Goal: Task Accomplishment & Management: Complete application form

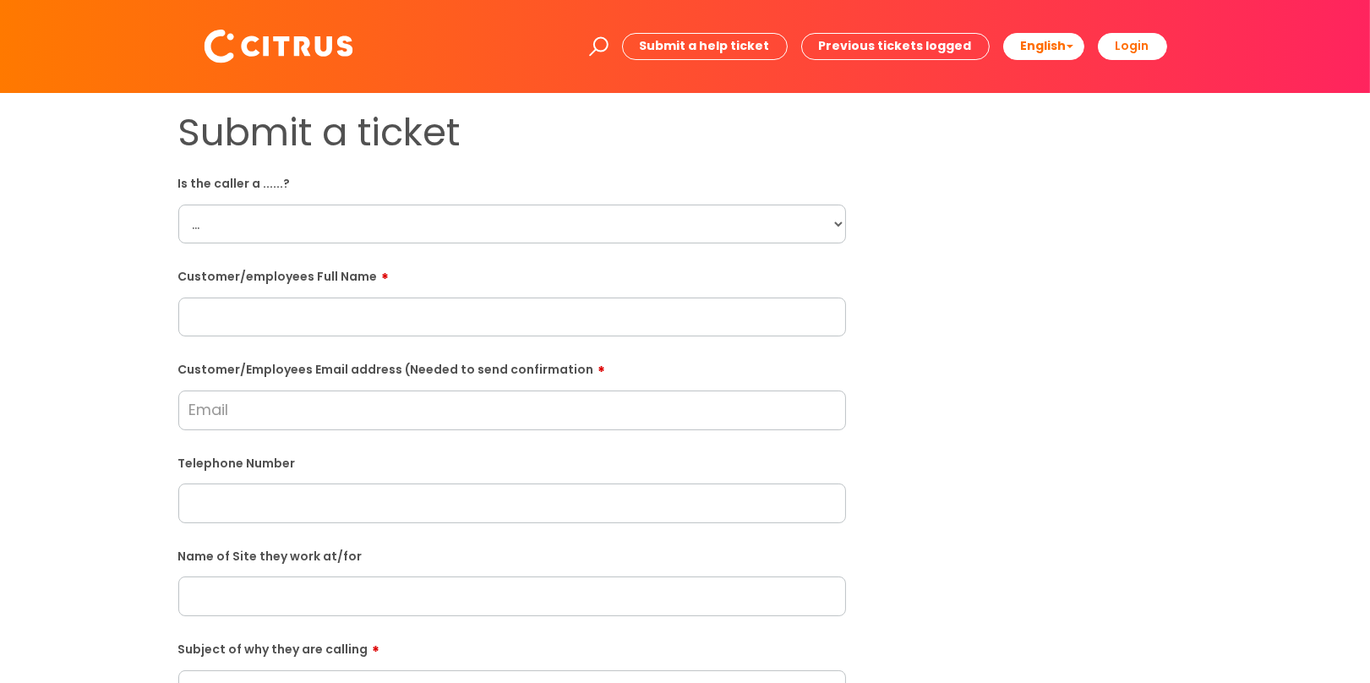
click at [240, 237] on select "... Citrus Customer Citrus Employee [DEMOGRAPHIC_DATA] Supplier" at bounding box center [512, 224] width 668 height 39
select select "Citrus Customer"
click at [178, 205] on select "... Citrus Customer Citrus Employee [DEMOGRAPHIC_DATA] Supplier" at bounding box center [512, 224] width 668 height 39
click at [252, 304] on input "text" at bounding box center [512, 317] width 668 height 39
paste input "[PERSON_NAME] from [GEOGRAPHIC_DATA] called looking to speak with someone to as…"
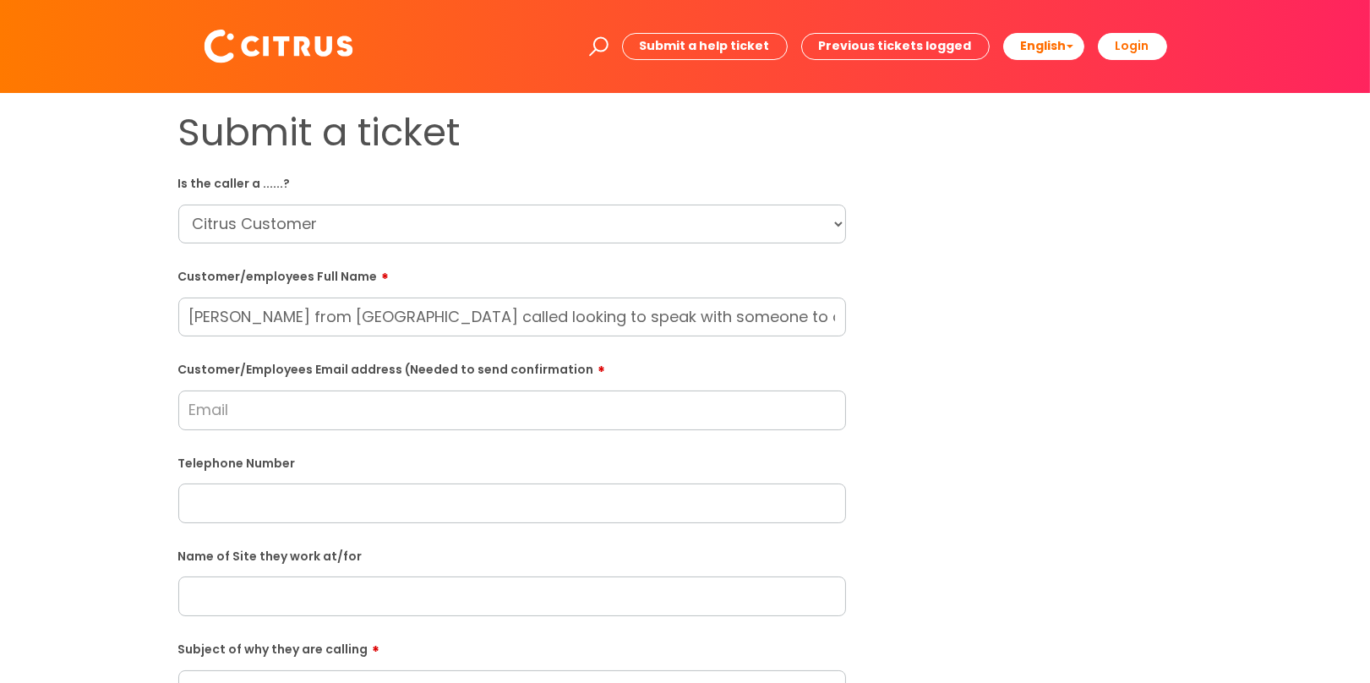
drag, startPoint x: 214, startPoint y: 317, endPoint x: 129, endPoint y: 314, distance: 84.6
click at [129, 314] on div "Submit a ticket Is the caller a ......? ... Citrus Customer Citrus Employee [DE…" at bounding box center [685, 596] width 1336 height 973
click at [309, 319] on input "[PERSON_NAME] from [GEOGRAPHIC_DATA] called looking to speak with someone to as…" at bounding box center [512, 317] width 668 height 39
drag, startPoint x: 323, startPoint y: 314, endPoint x: 1018, endPoint y: 320, distance: 694.8
click at [1018, 320] on div "Submit a ticket Is the caller a ......? ... Citrus Customer Citrus Employee [DE…" at bounding box center [686, 596] width 1040 height 973
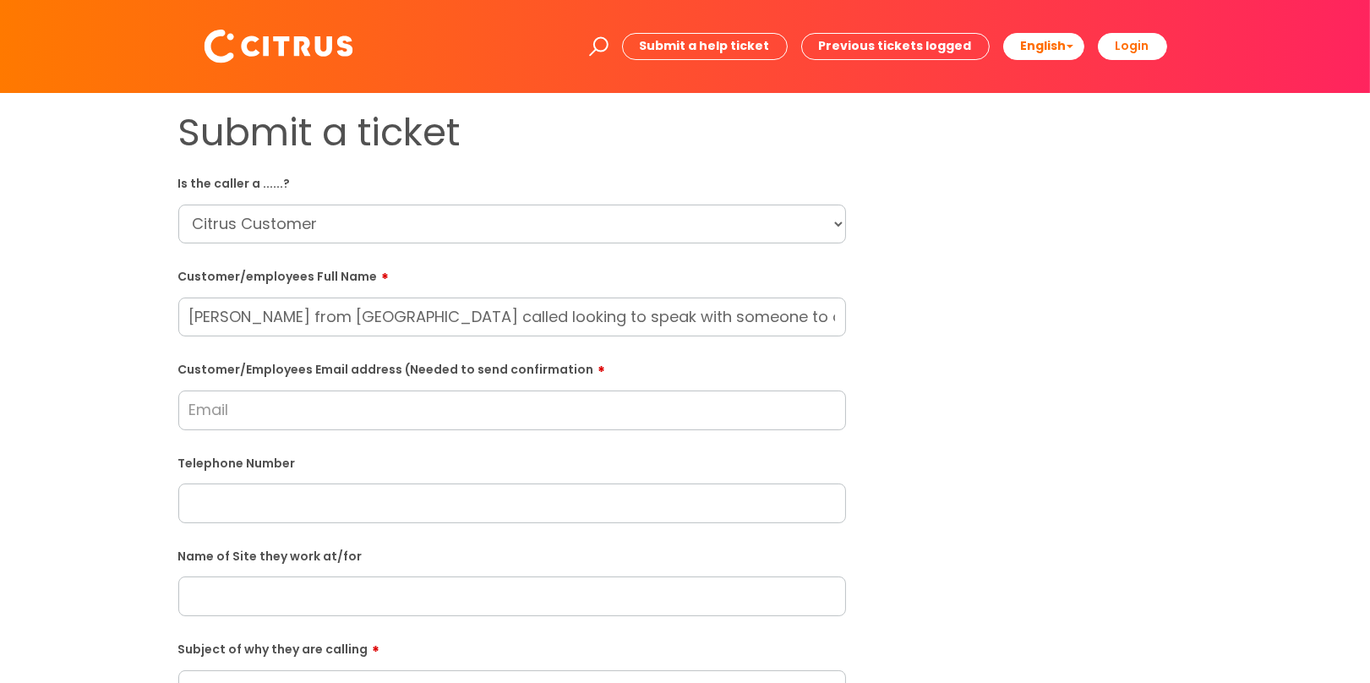
click at [302, 295] on div "Customer/employees Full Name [PERSON_NAME] from [GEOGRAPHIC_DATA] called lookin…" at bounding box center [512, 299] width 668 height 75
drag, startPoint x: 319, startPoint y: 318, endPoint x: 1280, endPoint y: 327, distance: 960.2
click at [1280, 327] on div "Submit a ticket Is the caller a ......? ... Citrus Customer Citrus Employee [DE…" at bounding box center [685, 596] width 1336 height 973
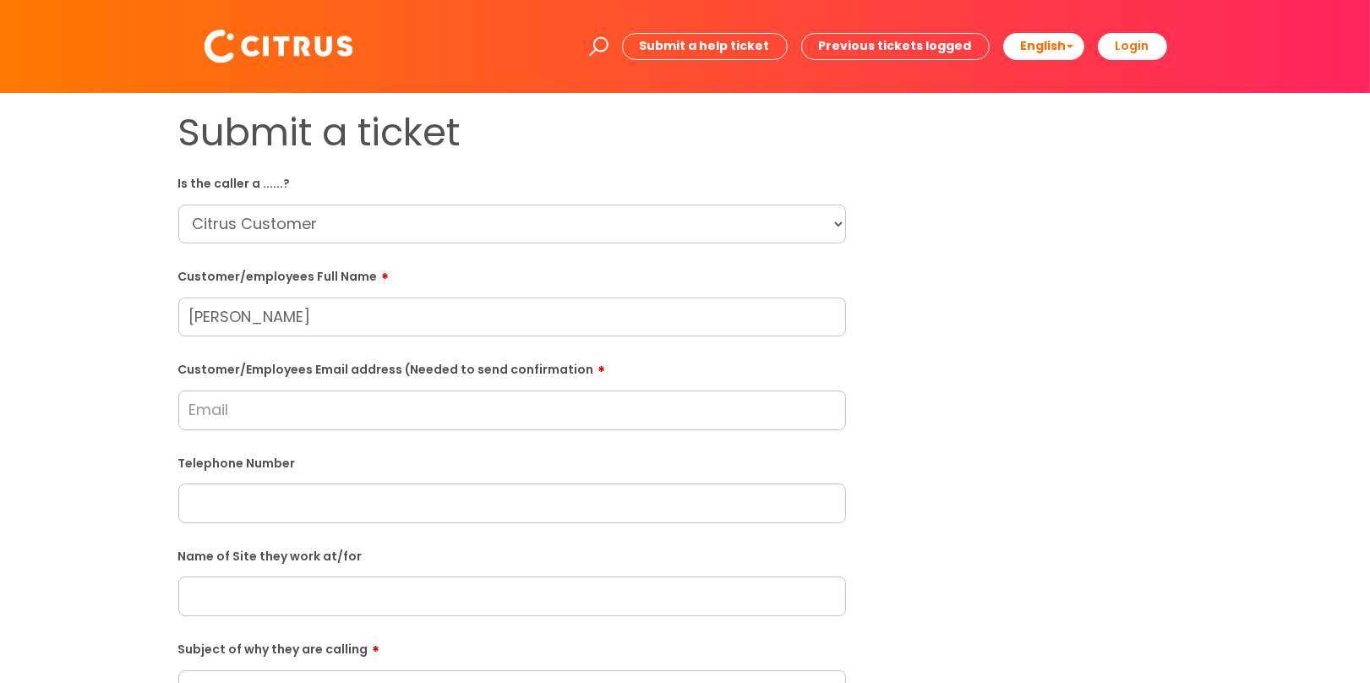
type input "[PERSON_NAME]"
click at [335, 417] on input "Customer/Employees Email address (Needed to send confirmation" at bounding box center [512, 409] width 668 height 39
click at [375, 490] on input "text" at bounding box center [512, 502] width 668 height 39
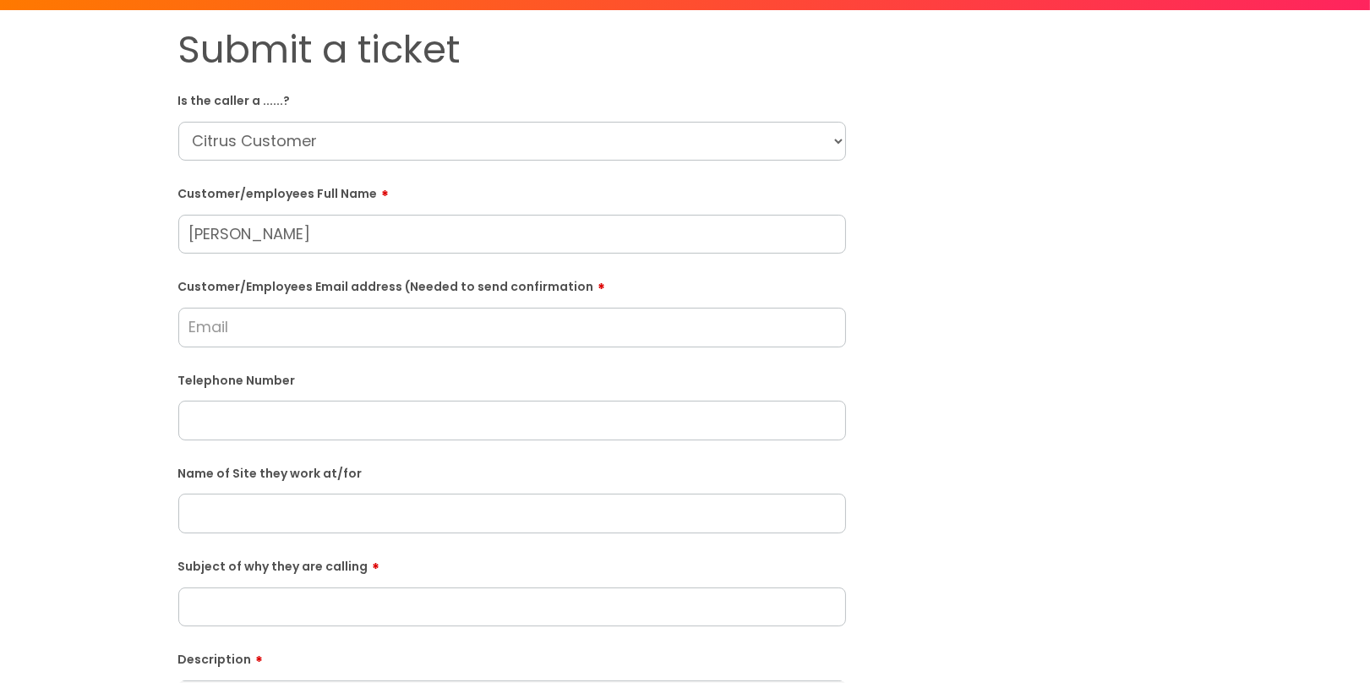
scroll to position [84, 0]
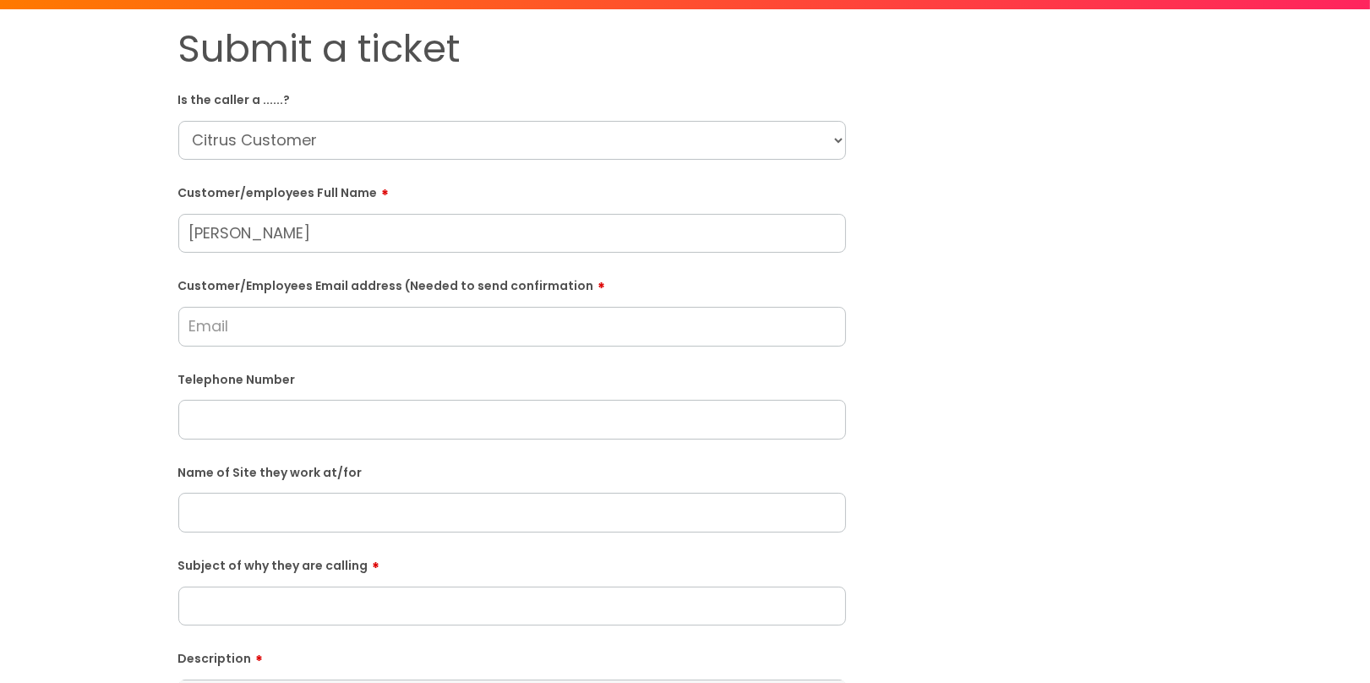
click at [243, 412] on input "text" at bounding box center [512, 419] width 668 height 39
paste input "07756084551"
type input "07756084551"
